Goal: Entertainment & Leisure: Consume media (video, audio)

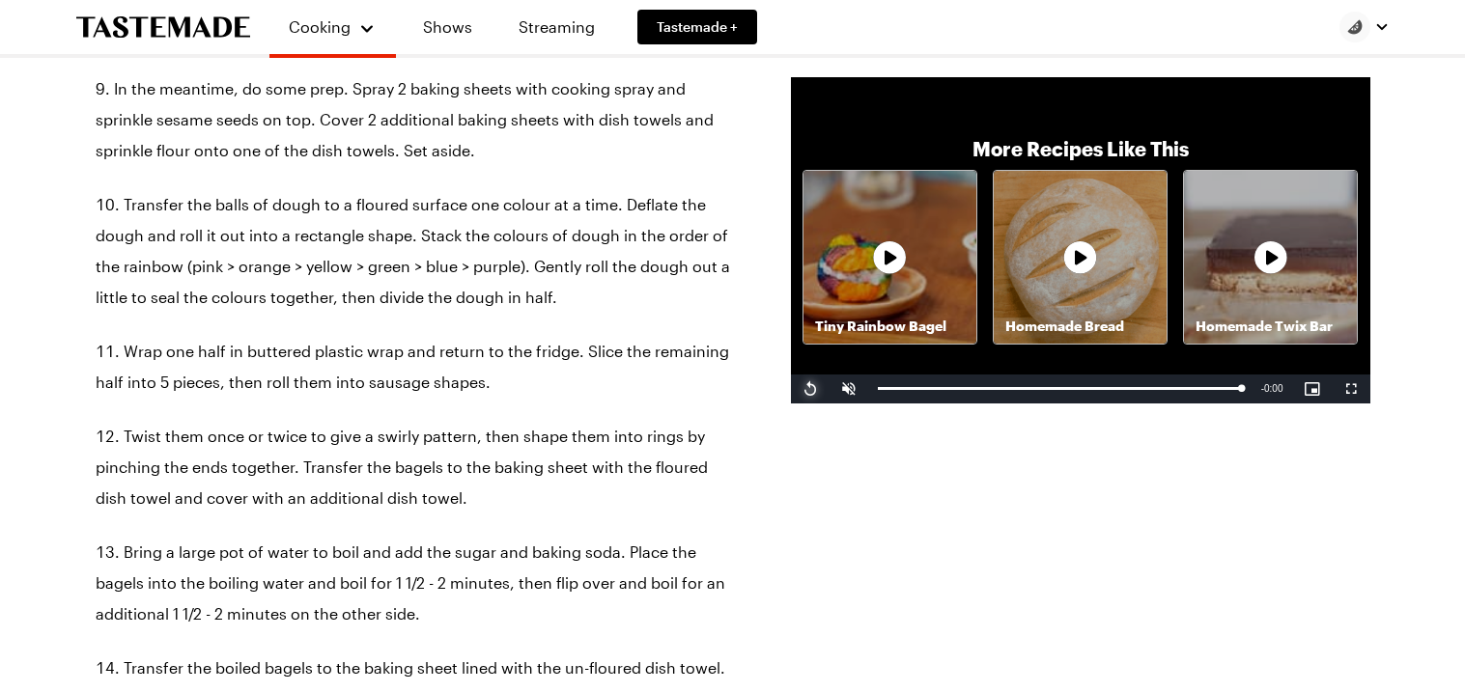
click at [805, 389] on span "Video Player" at bounding box center [810, 389] width 39 height 0
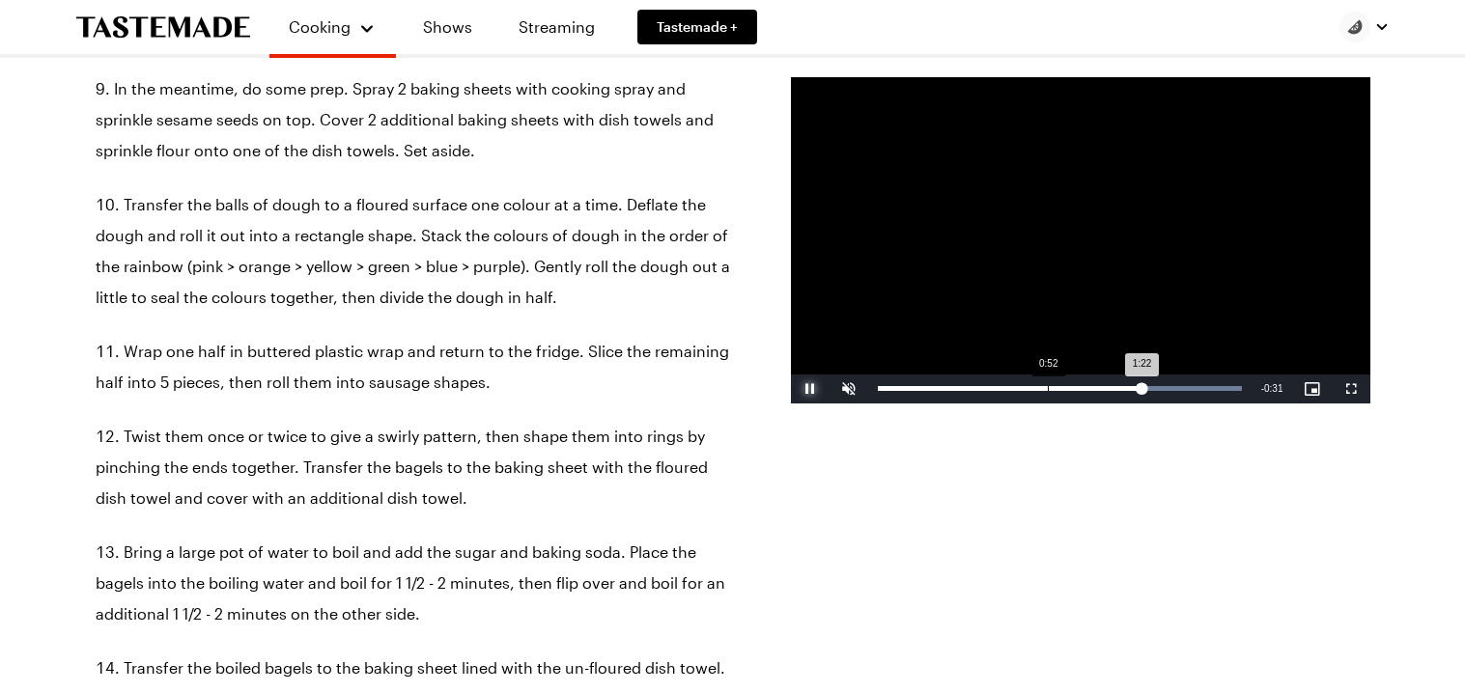
click at [1047, 395] on div "Loaded : 100.00% 0:52 1:22" at bounding box center [1059, 389] width 383 height 29
click at [798, 389] on span "Video Player" at bounding box center [810, 389] width 39 height 0
click at [800, 389] on span "Video Player" at bounding box center [810, 389] width 39 height 0
click at [791, 375] on button "Pause" at bounding box center [810, 389] width 39 height 29
click at [791, 375] on button "Play" at bounding box center [810, 389] width 39 height 29
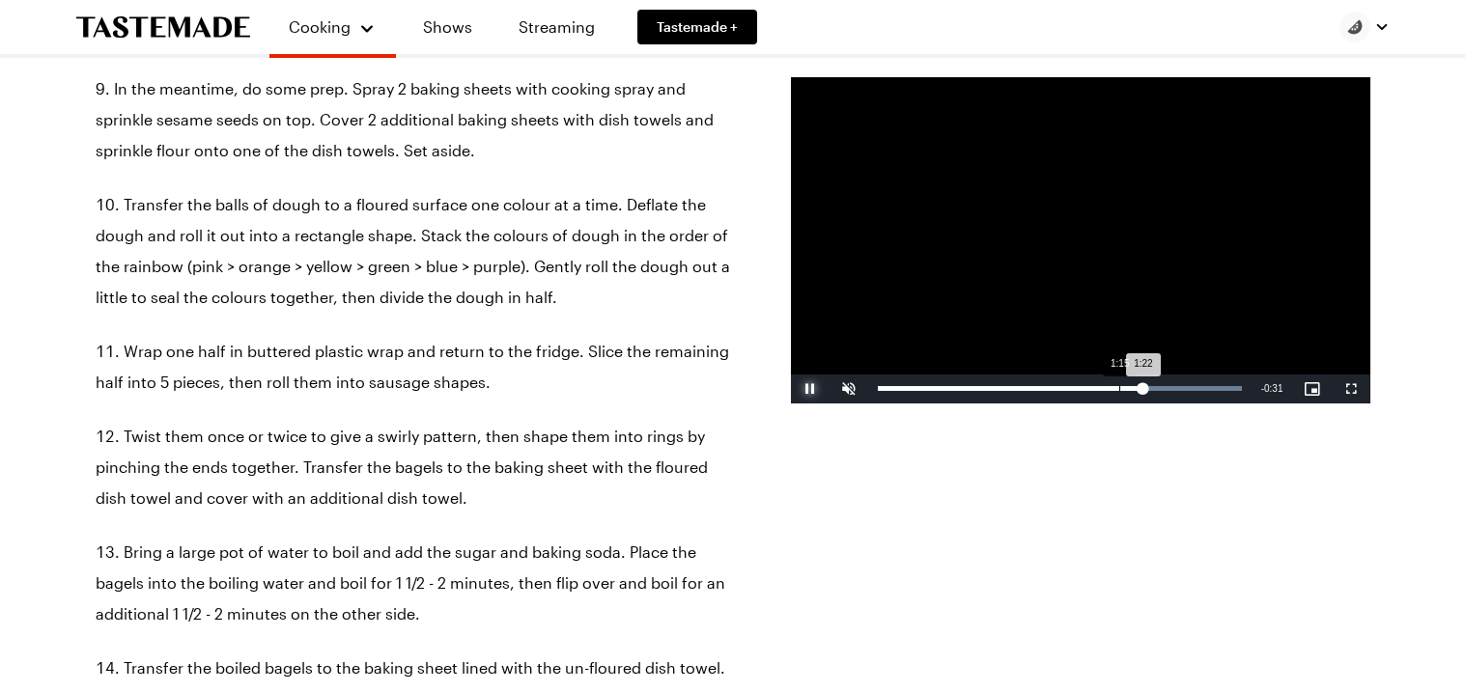
click at [1118, 394] on div "Loaded : 100.00% 1:15 1:22" at bounding box center [1059, 389] width 383 height 29
click at [791, 375] on button "Pause" at bounding box center [810, 389] width 39 height 29
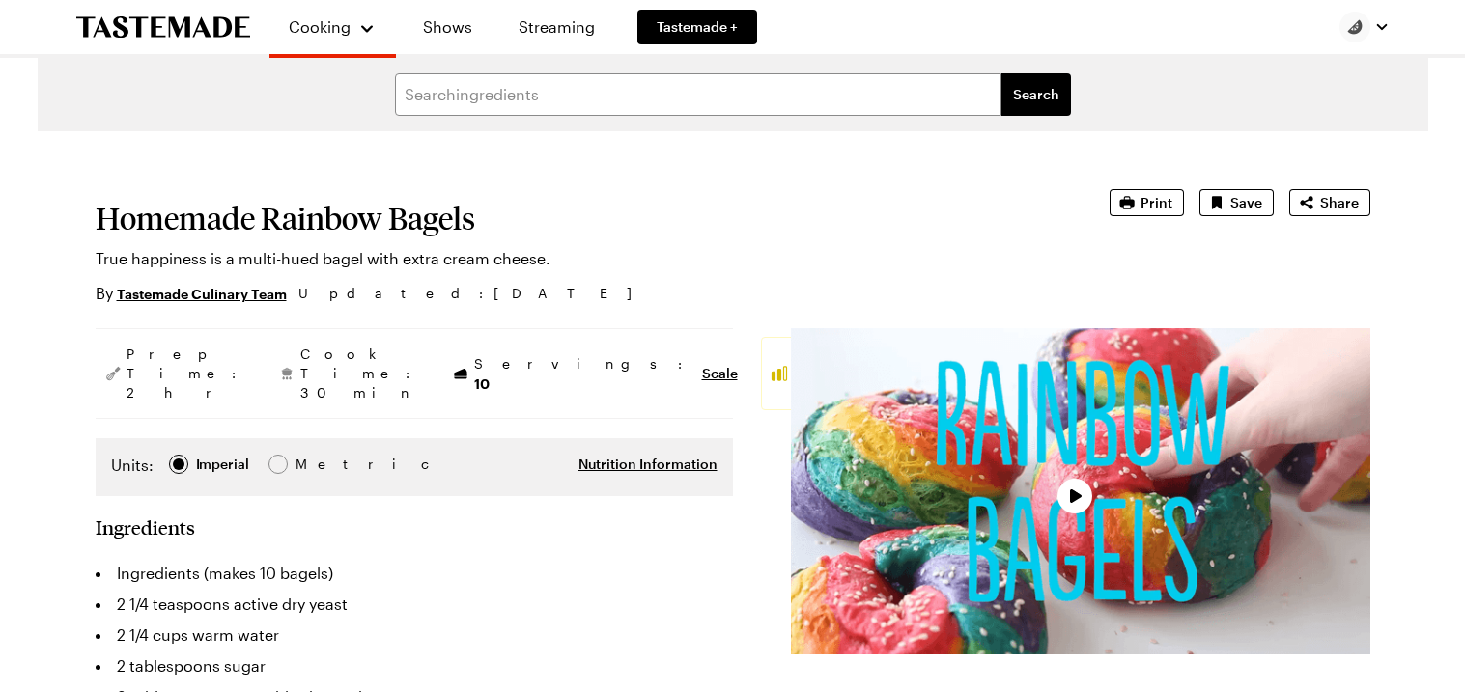
type textarea "x"
